Goal: Transaction & Acquisition: Purchase product/service

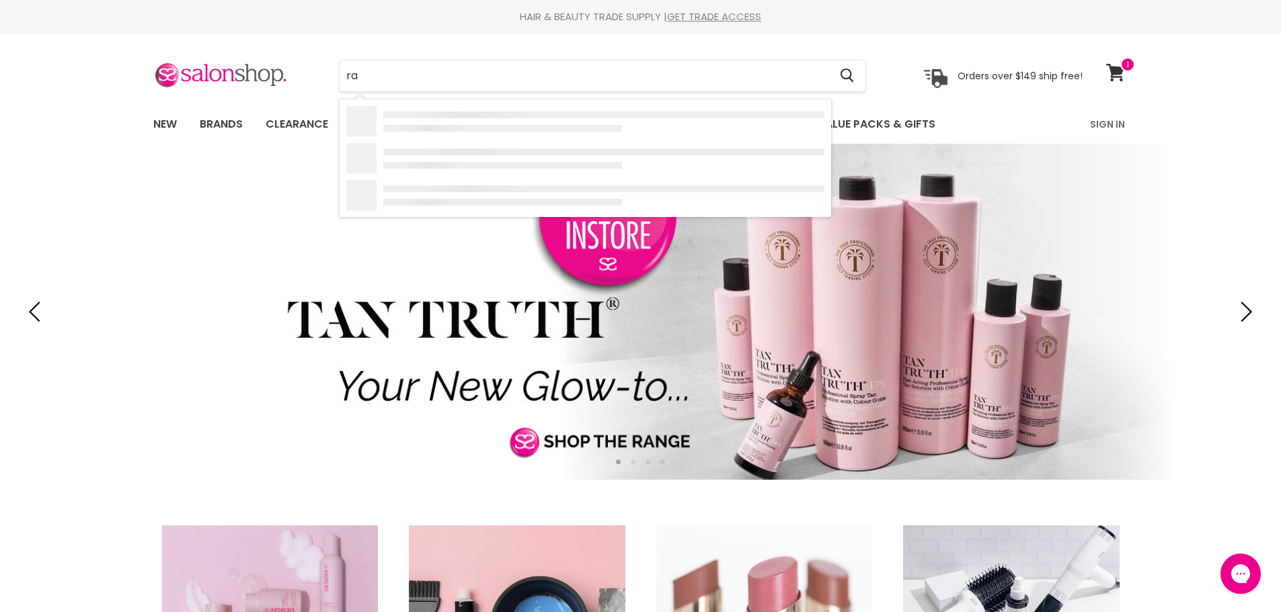
type input "r"
type input "keratin hair colo"
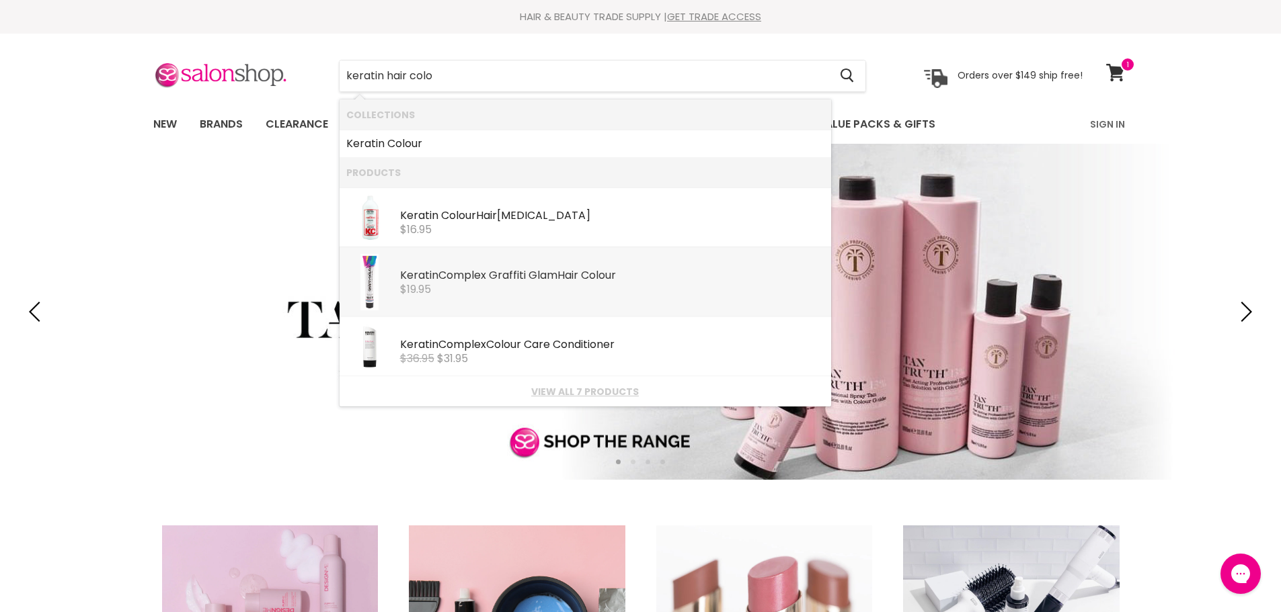
click at [488, 280] on div "Keratin Complex Graffiti Glam Hair Colo ur" at bounding box center [612, 277] width 424 height 14
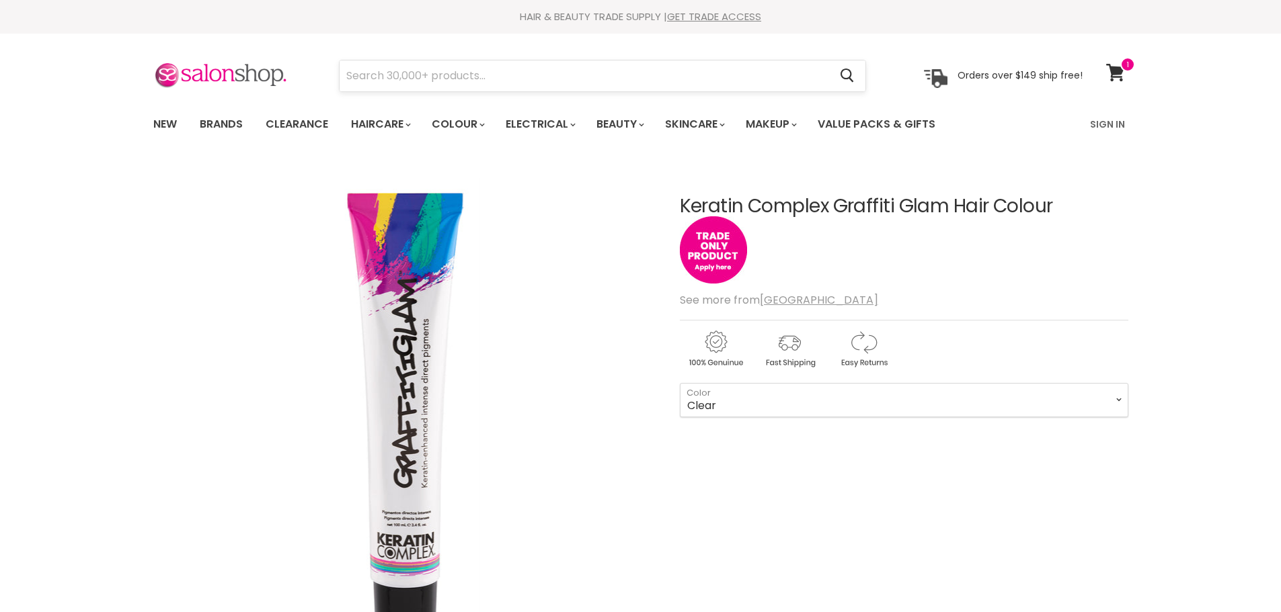
click at [481, 74] on input "Search" at bounding box center [585, 76] width 490 height 31
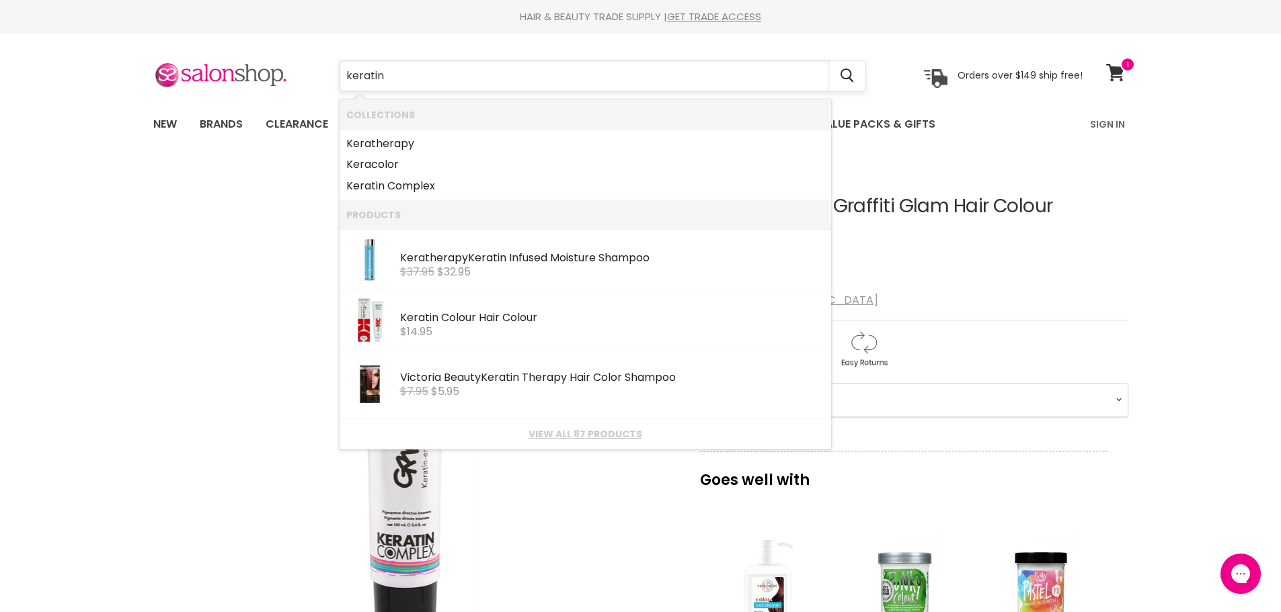
type input "keratin"
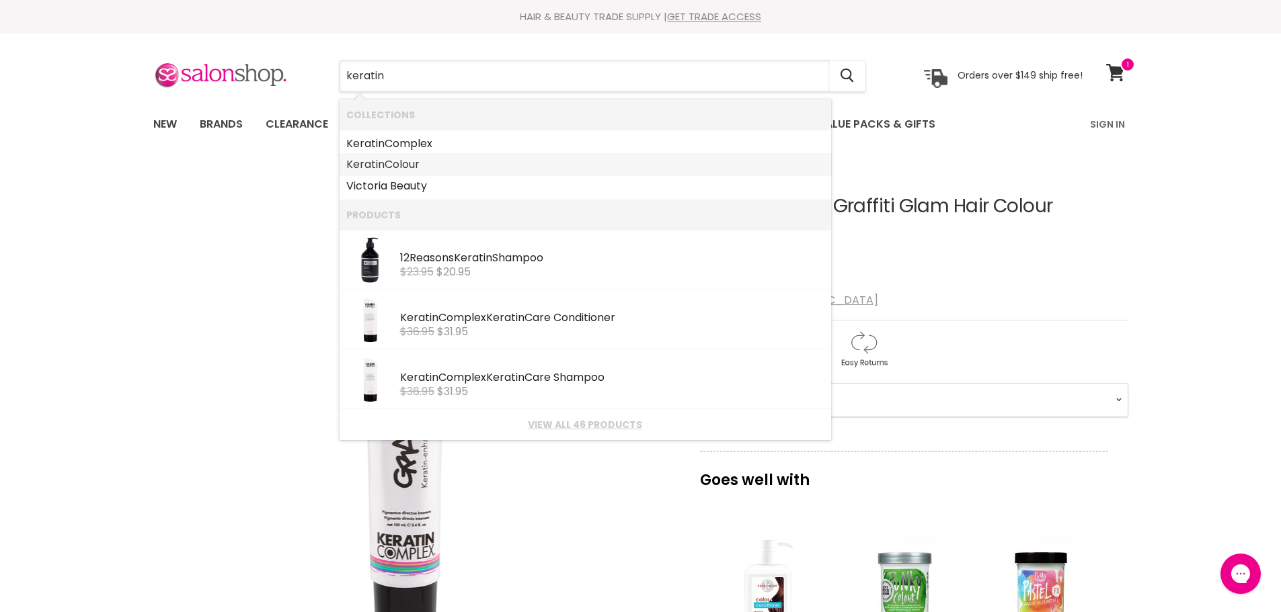
click at [425, 167] on link "Keratin Colour" at bounding box center [585, 165] width 478 height 22
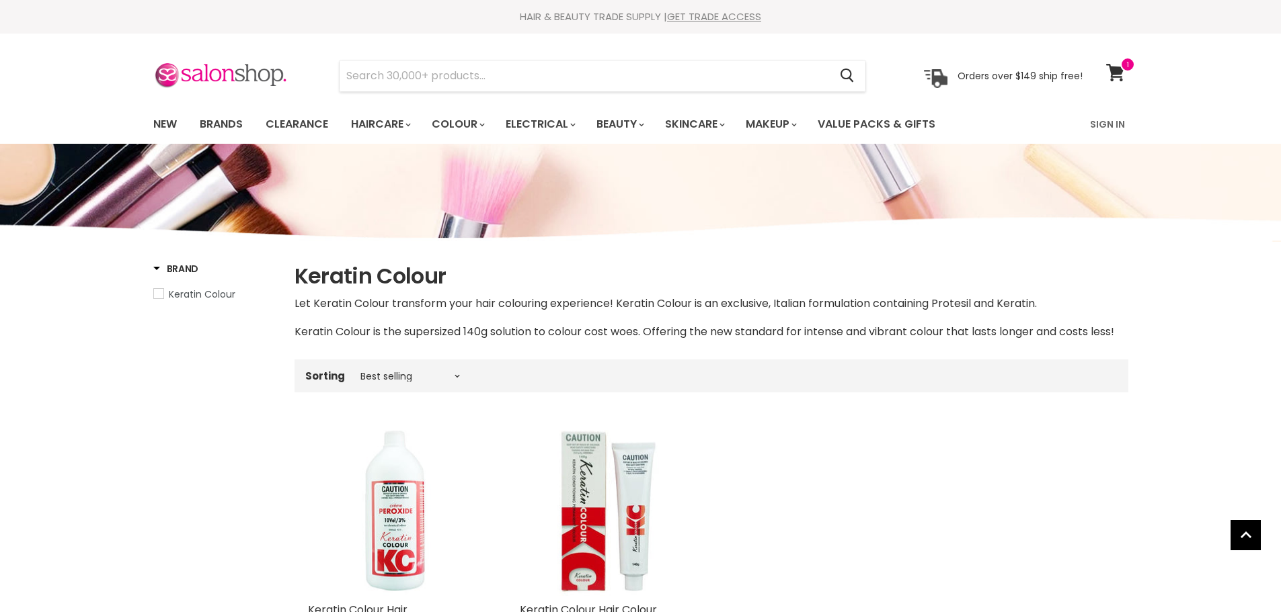
scroll to position [269, 0]
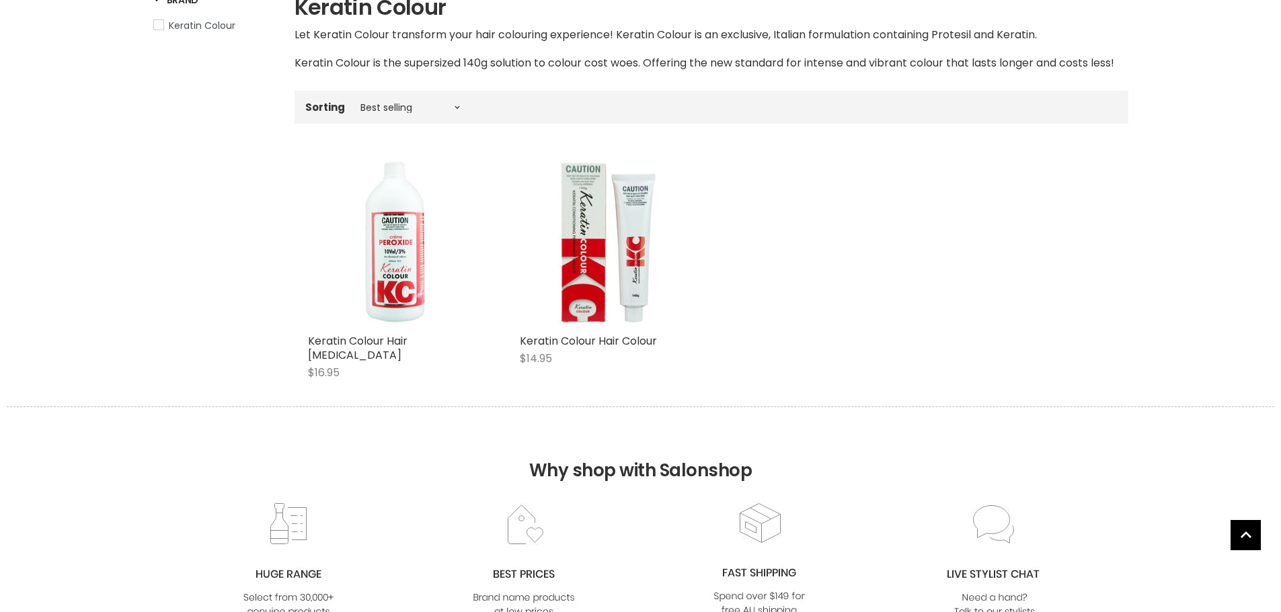
click at [581, 280] on img "Main content" at bounding box center [605, 241] width 171 height 171
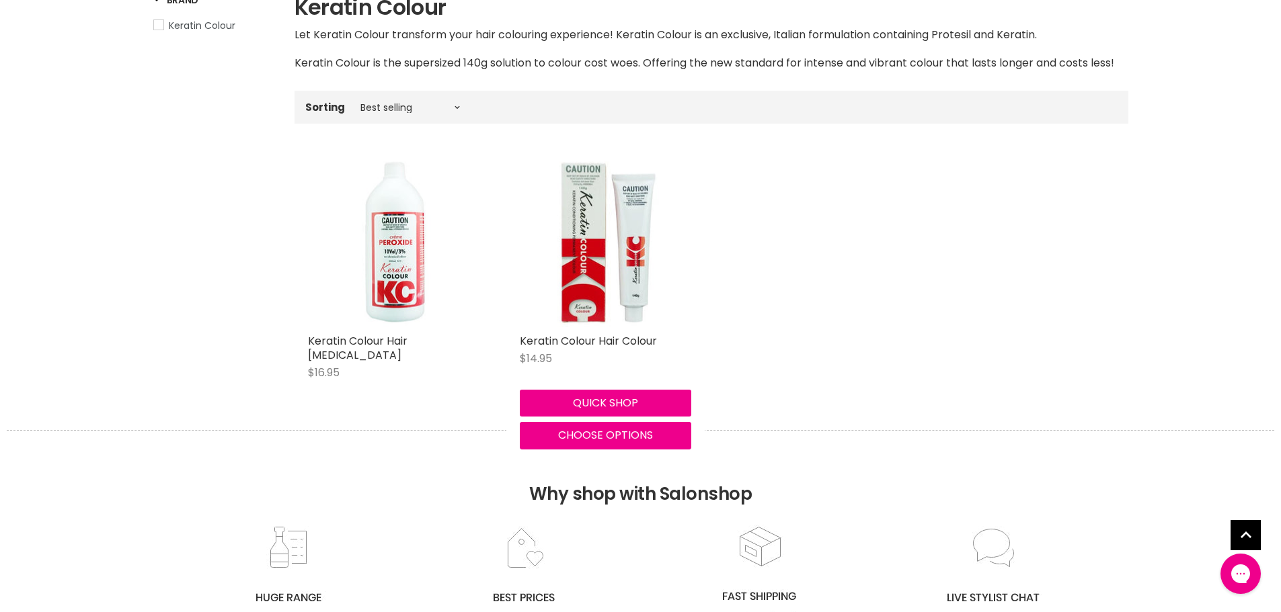
scroll to position [0, 0]
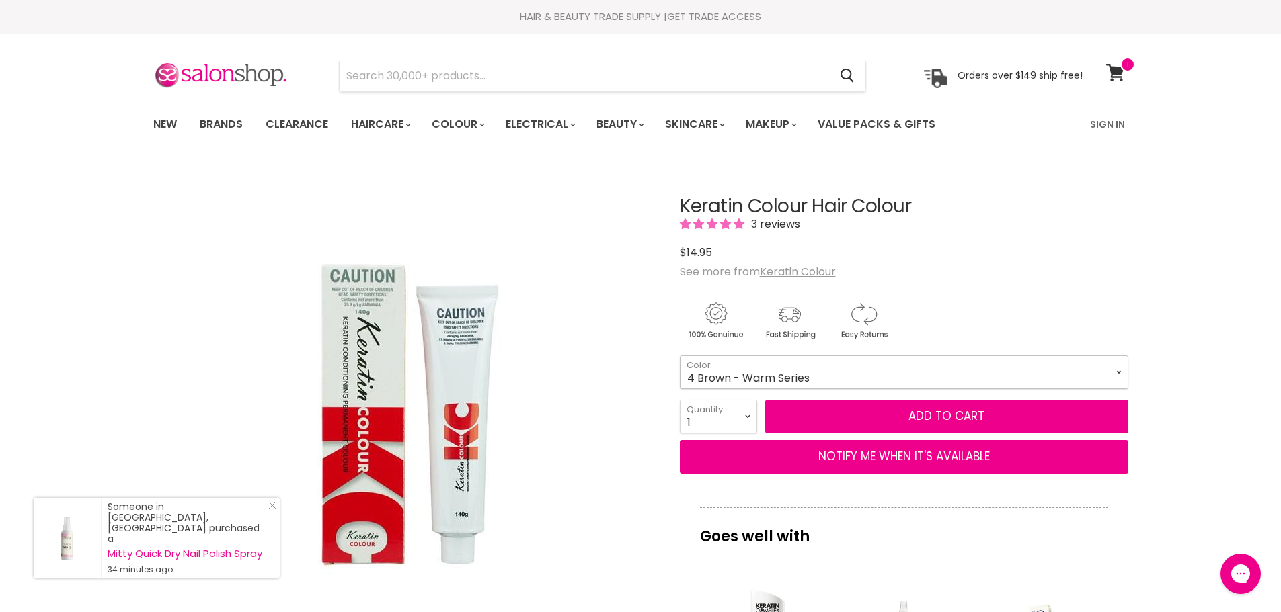
click at [860, 385] on select "1 Black - Warm Series 3 Dark Brown - Warm Series 4 Brown - Warm Series 5 Light …" at bounding box center [904, 373] width 448 height 34
